Goal: Obtain resource: Download file/media

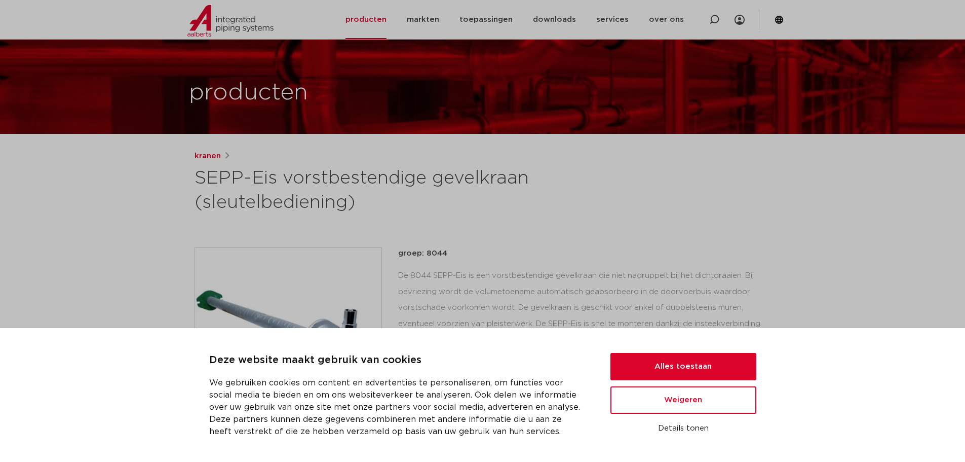
scroll to position [51, 0]
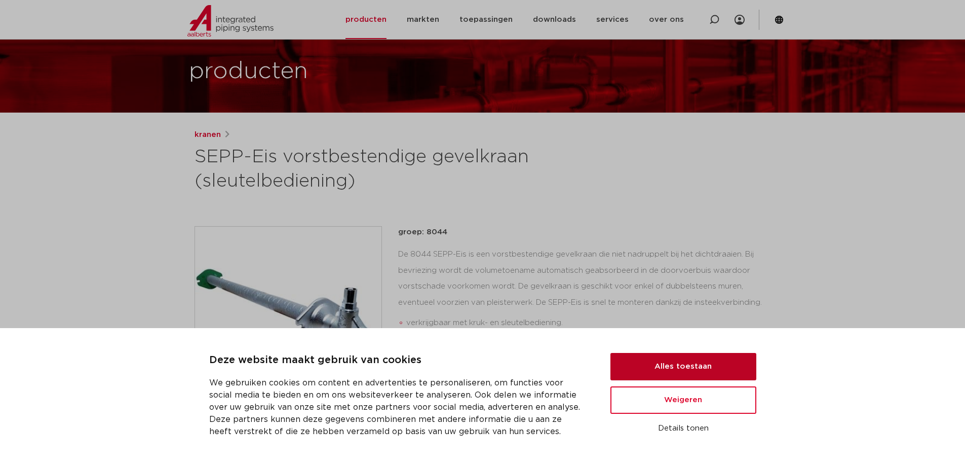
click at [678, 364] on button "Alles toestaan" at bounding box center [684, 366] width 146 height 27
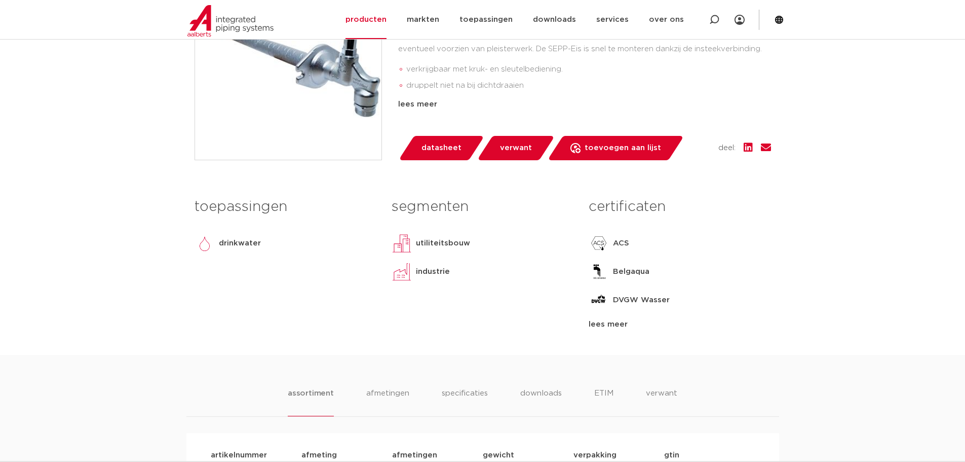
scroll to position [507, 0]
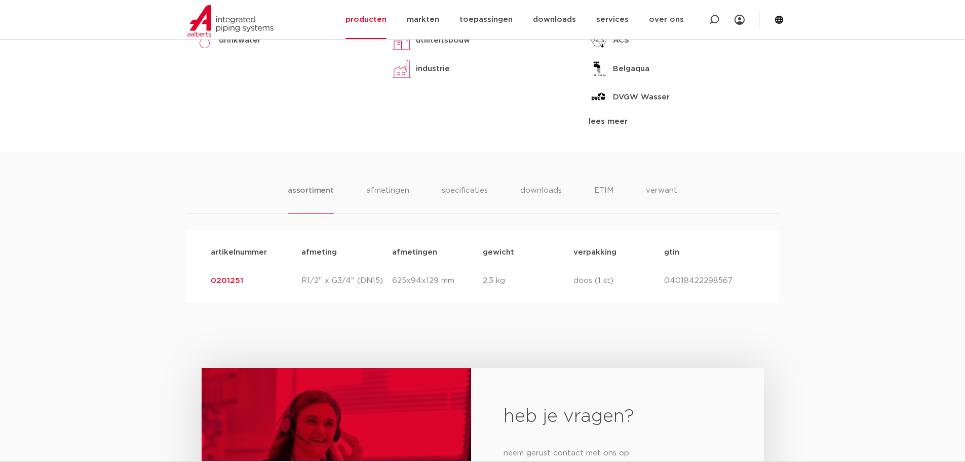
click at [236, 277] on link "0201251" at bounding box center [227, 281] width 32 height 8
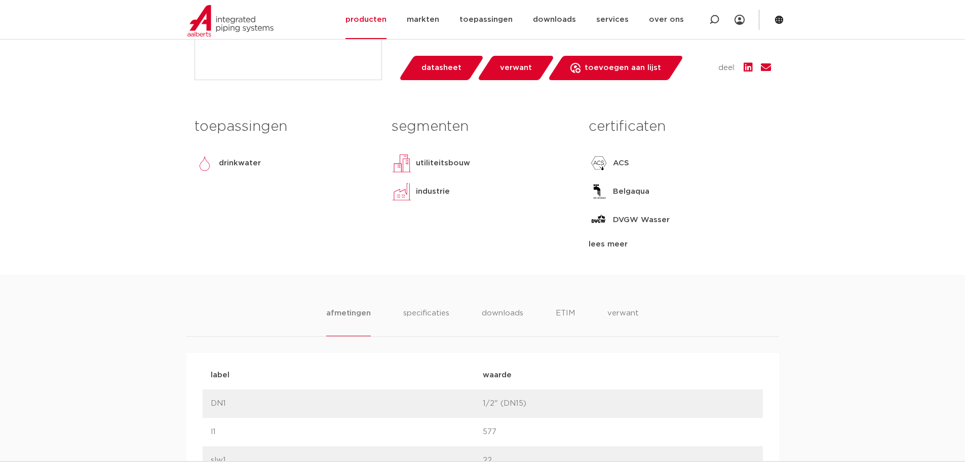
scroll to position [398, 0]
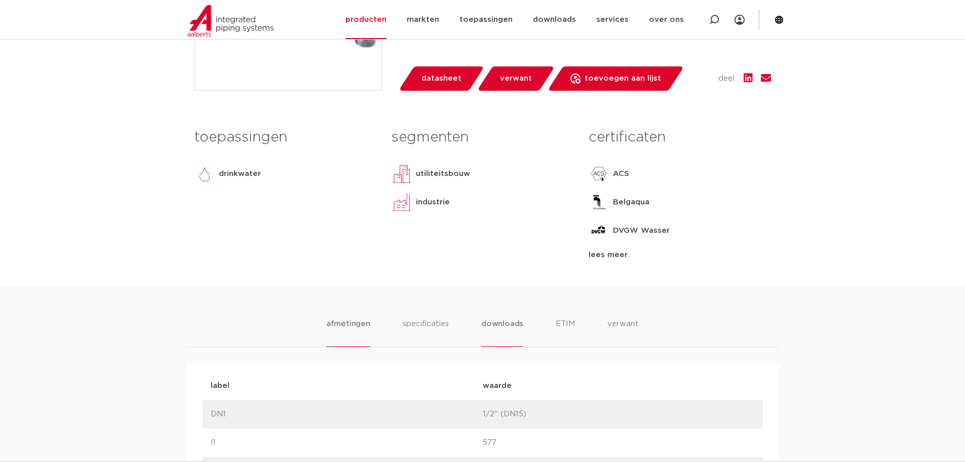
click at [494, 321] on li "downloads" at bounding box center [502, 332] width 42 height 29
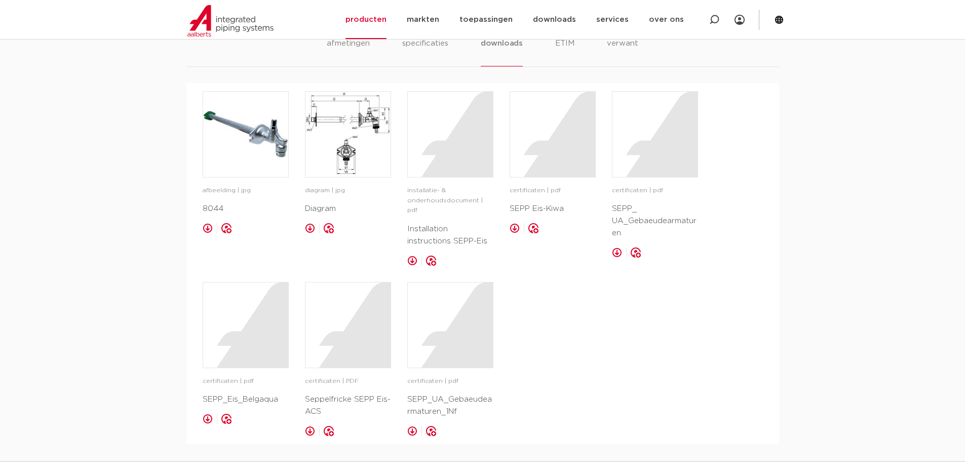
scroll to position [550, 0]
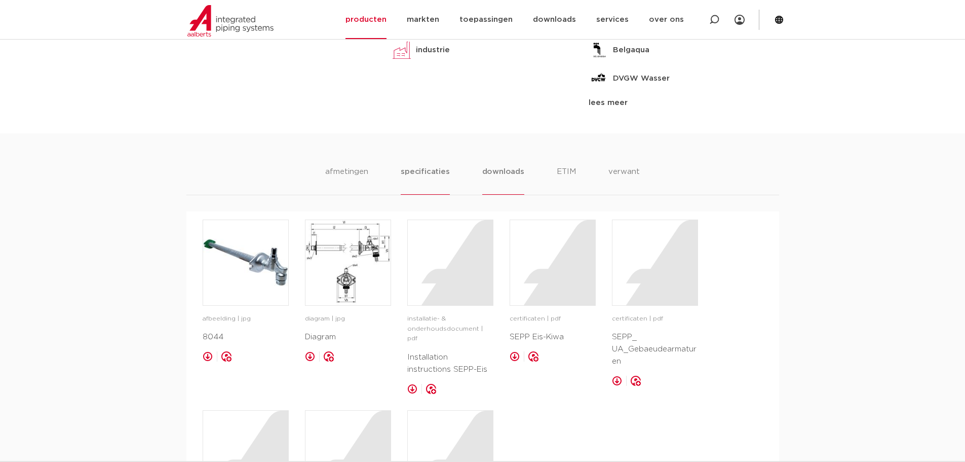
click at [407, 172] on li "specificaties" at bounding box center [425, 180] width 49 height 29
